Goal: Task Accomplishment & Management: Use online tool/utility

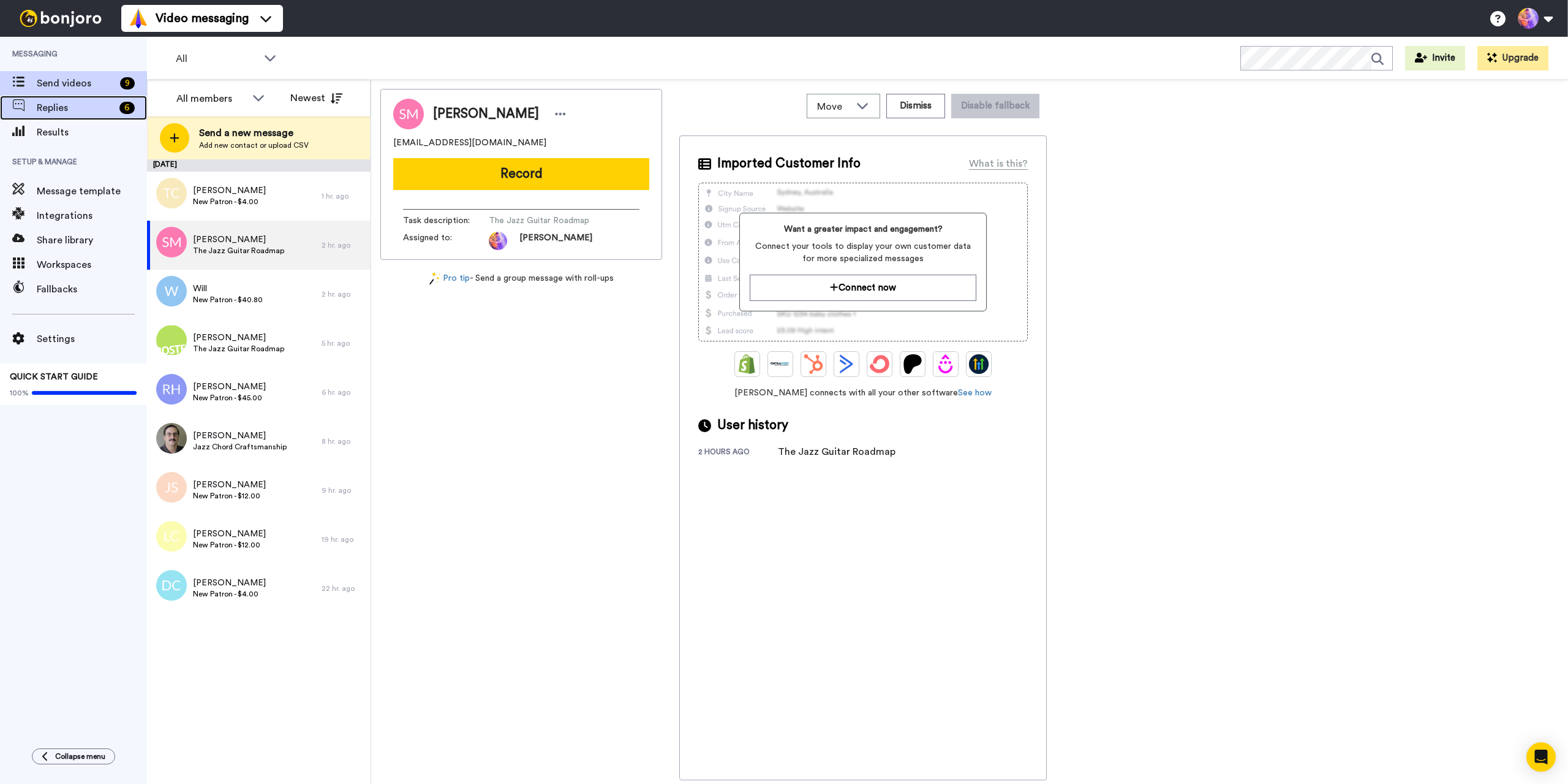
click at [65, 108] on span "Replies" at bounding box center [76, 107] width 78 height 15
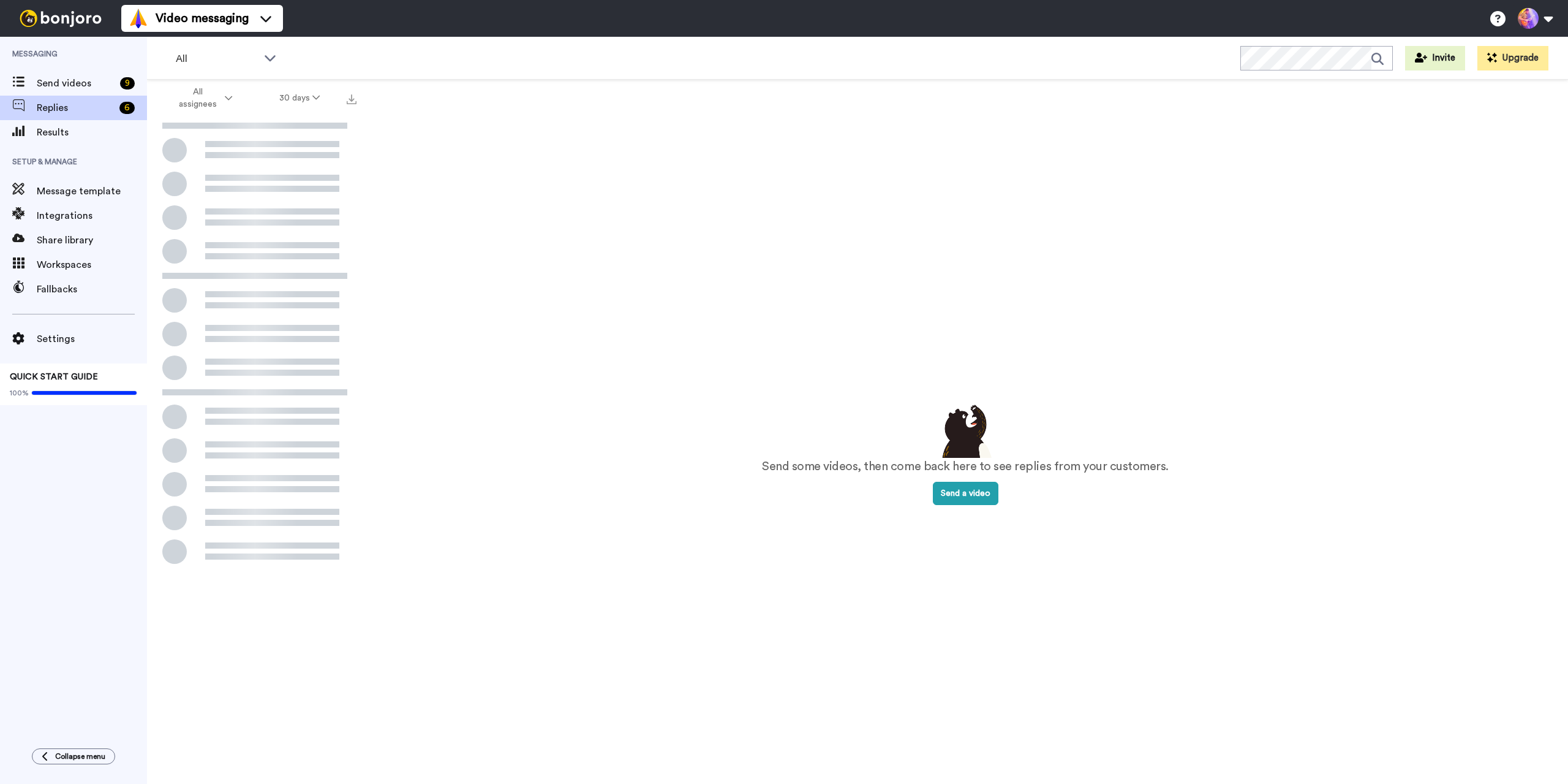
click at [75, 80] on span "Send videos" at bounding box center [76, 83] width 78 height 15
